Goal: Information Seeking & Learning: Learn about a topic

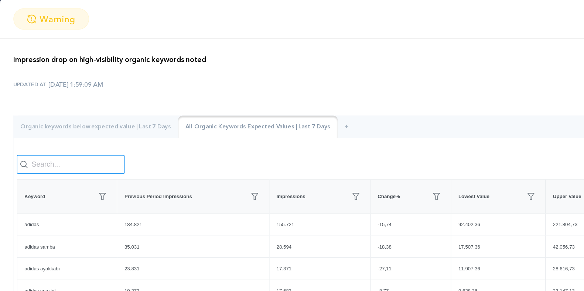
scroll to position [101, 0]
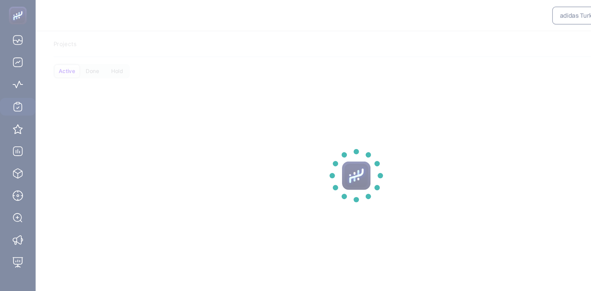
click at [14, 89] on section at bounding box center [295, 145] width 591 height 291
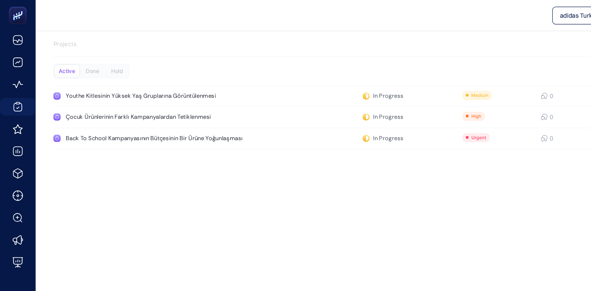
click at [202, 146] on div "adidas Turkiye Projects Active Done Hold Youthe Kitlesinin Yüksek Yaş Grupların…" at bounding box center [295, 145] width 591 height 291
click at [144, 98] on div "Çocuk Ürünlerinin Farklı Kampanyalardan Tetiklenmesi" at bounding box center [140, 97] width 171 height 6
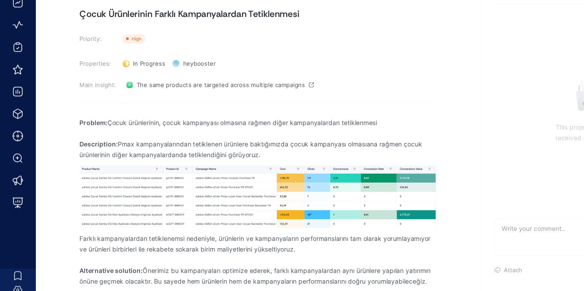
scroll to position [2, 0]
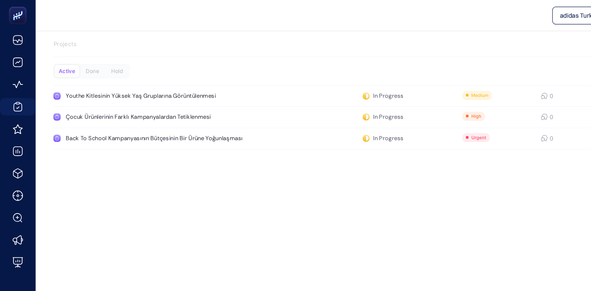
click at [327, 150] on div "adidas Turkiye Projects Active Done Hold Youthe Kitlesinin Yüksek Yaş Grupların…" at bounding box center [295, 145] width 591 height 291
click at [123, 115] on div "Back To School Kampanyasının Bütçesinin Bir Ürüne Yoğunlaşması" at bounding box center [140, 115] width 171 height 6
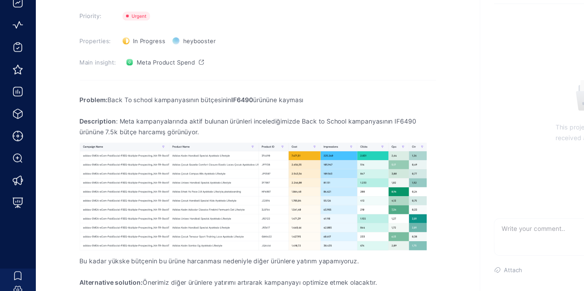
scroll to position [32, 0]
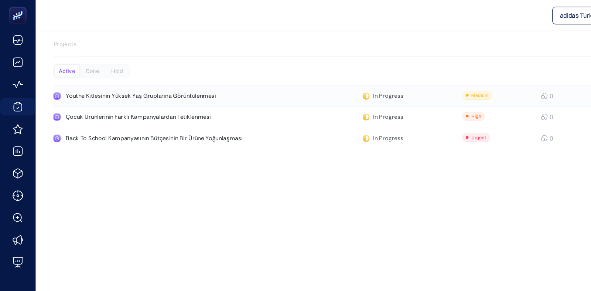
click at [95, 82] on div "Youthe Kitlesinin Yüksek Yaş Gruplarına Görüntülenmesi" at bounding box center [140, 80] width 171 height 6
click at [135, 115] on div "Back To School Kampanyasının Bütçesinin Bir Ürüne Yoğunlaşması" at bounding box center [140, 115] width 171 height 6
click at [166, 95] on div "Çocuk Ürünlerinin Farklı Kampanyalardan Tetiklenmesi" at bounding box center [140, 97] width 171 height 6
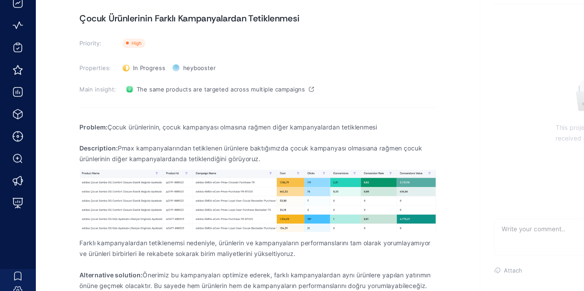
scroll to position [13, 0]
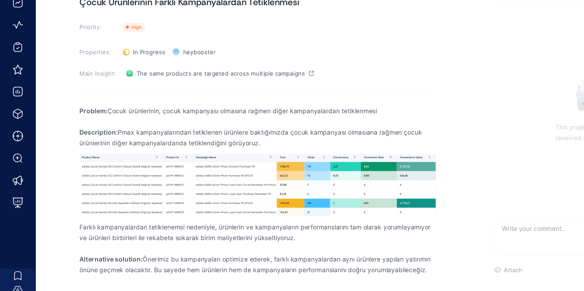
click at [60, 194] on section "[PERSON_NAME][DATE] Çocuk Ürünlerinin Farklı Kampanyalardan Tetiklenmesi Priori…" at bounding box center [307, 152] width 554 height 278
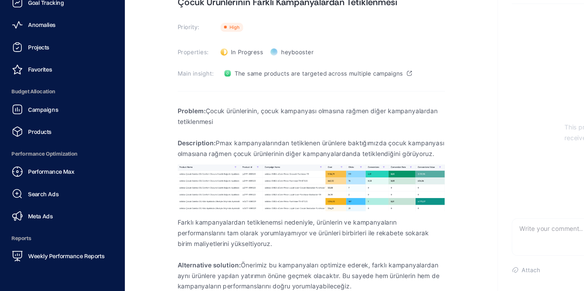
scroll to position [13, 0]
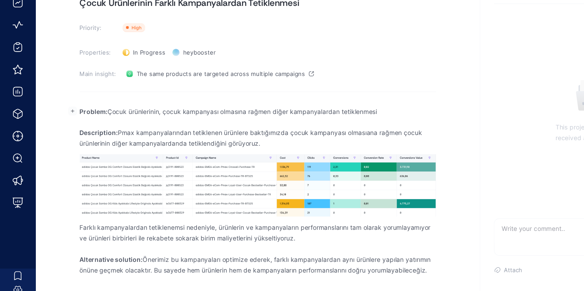
click at [127, 143] on p "Problem: Çocuk ürünlerinin, çocuk kampanyası olmasına rağmen diğer kampanyalard…" at bounding box center [213, 142] width 295 height 9
click at [169, 144] on p "Problem: Çocuk ürünlerinin, çocuk kampanyası olmasına rağmen diğer kampanyalard…" at bounding box center [213, 142] width 295 height 9
click at [321, 142] on p "Problem: Çocuk ürünlerinin, çocuk kampanyası olmasına rağmen diğer kampanyalard…" at bounding box center [213, 142] width 295 height 9
